Goal: Find specific page/section: Find specific page/section

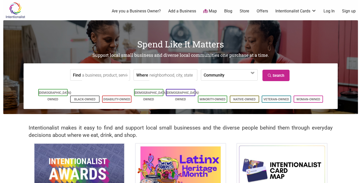
click at [110, 75] on input "Find" at bounding box center [105, 74] width 46 height 11
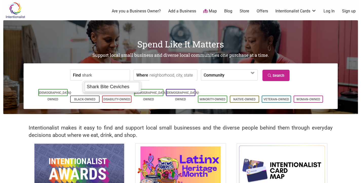
click at [121, 85] on div "Shark Bite Ceviches" at bounding box center [112, 87] width 55 height 10
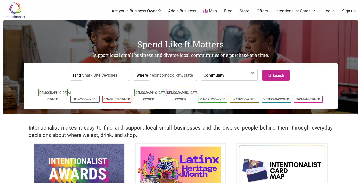
type input "Shark Bite Ceviches"
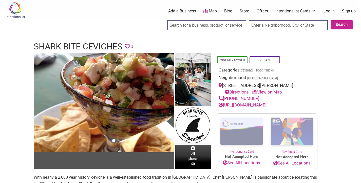
drag, startPoint x: 245, startPoint y: 92, endPoint x: 223, endPoint y: 87, distance: 21.8
click at [223, 87] on div "[STREET_ADDRESS][PERSON_NAME] Directions View on Map" at bounding box center [266, 88] width 96 height 13
copy div "[STREET_ADDRESS][PERSON_NAME]"
